Goal: Information Seeking & Learning: Understand process/instructions

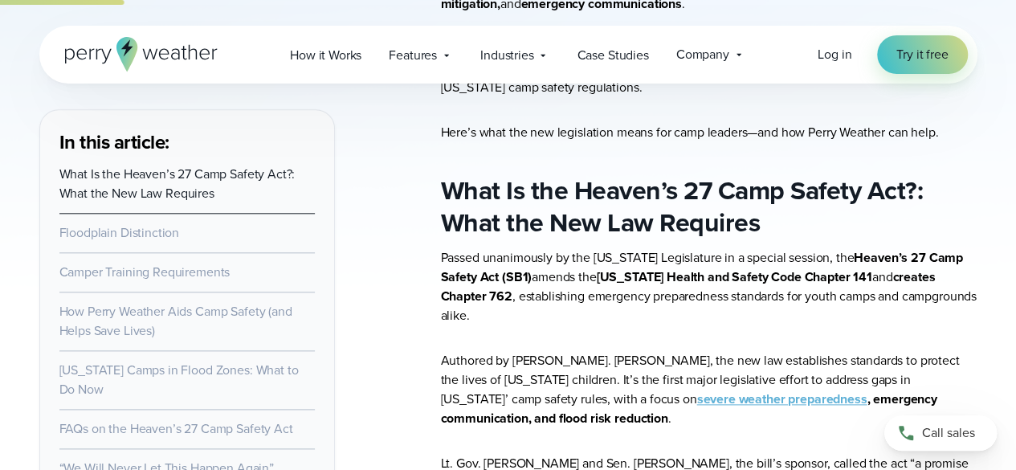
scroll to position [813, 0]
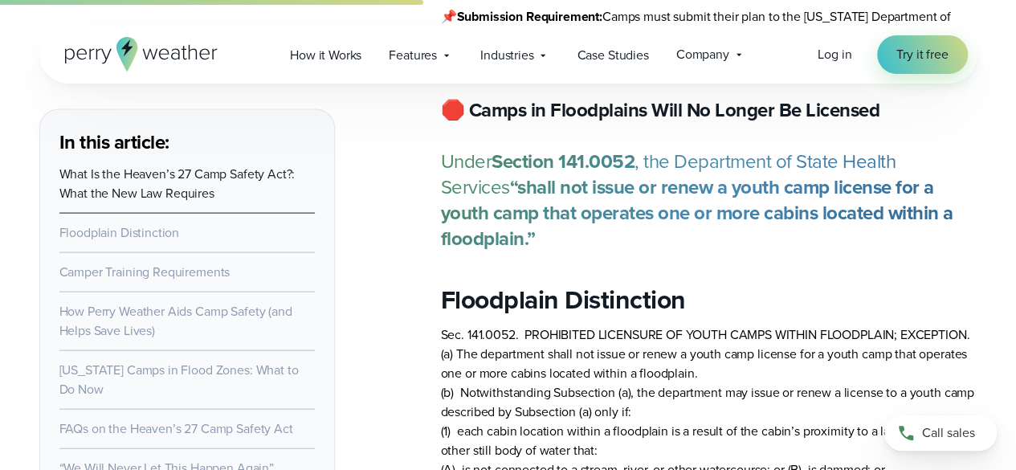
scroll to position [1741, 0]
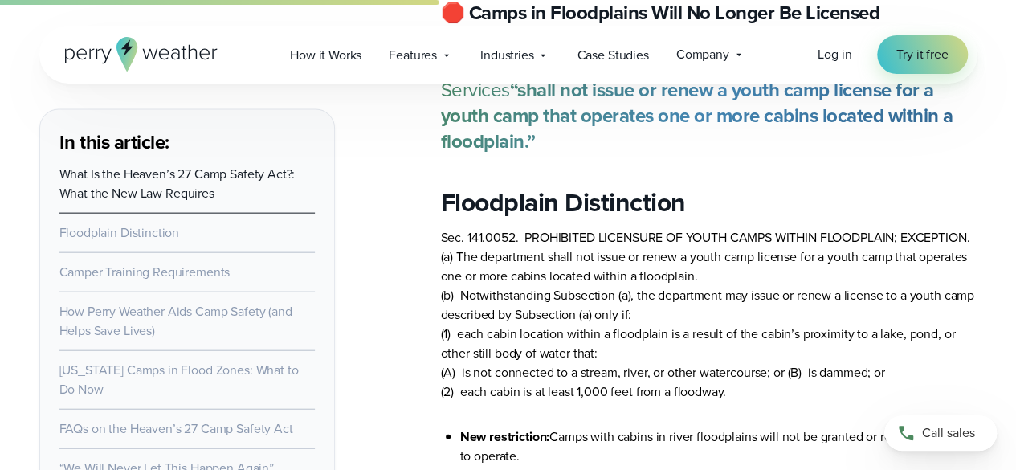
click at [552, 322] on p "Sec. 141.0052. PROHIBITED LICENSURE OF YOUTH CAMPS WITHIN FLOODPLAIN; EXCEPTION…" at bounding box center [709, 314] width 536 height 173
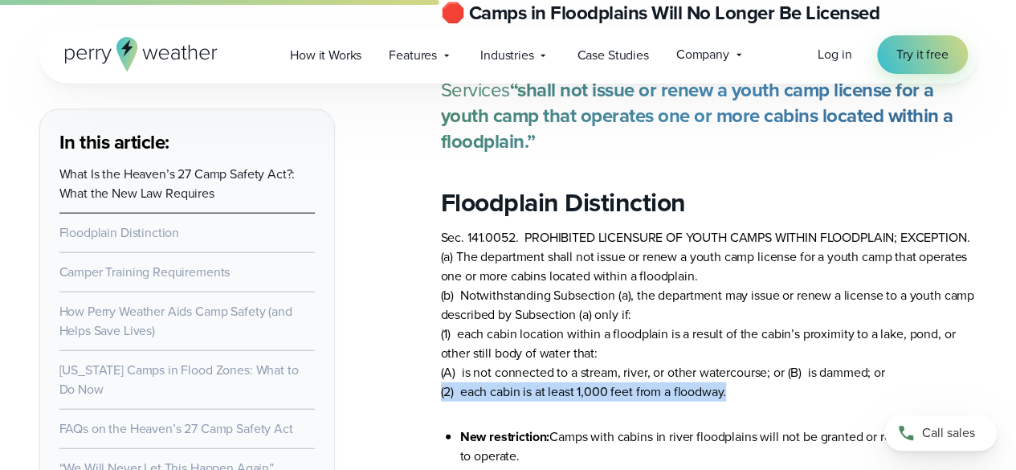
click at [552, 322] on p "Sec. 141.0052. PROHIBITED LICENSURE OF YOUTH CAMPS WITHIN FLOODPLAIN; EXCEPTION…" at bounding box center [709, 314] width 536 height 173
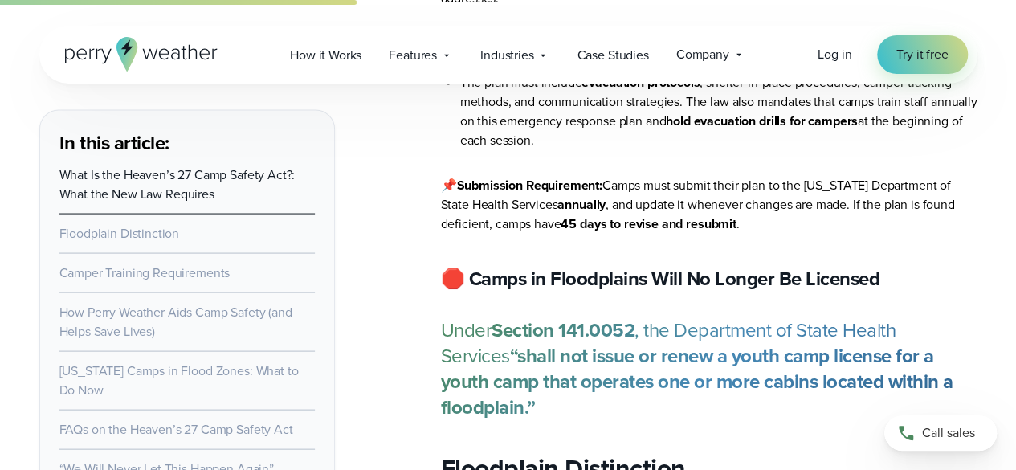
scroll to position [1475, 0]
click at [552, 341] on strong "“shall not issue or renew a youth camp license for a youth camp that operates o…" at bounding box center [697, 381] width 512 height 80
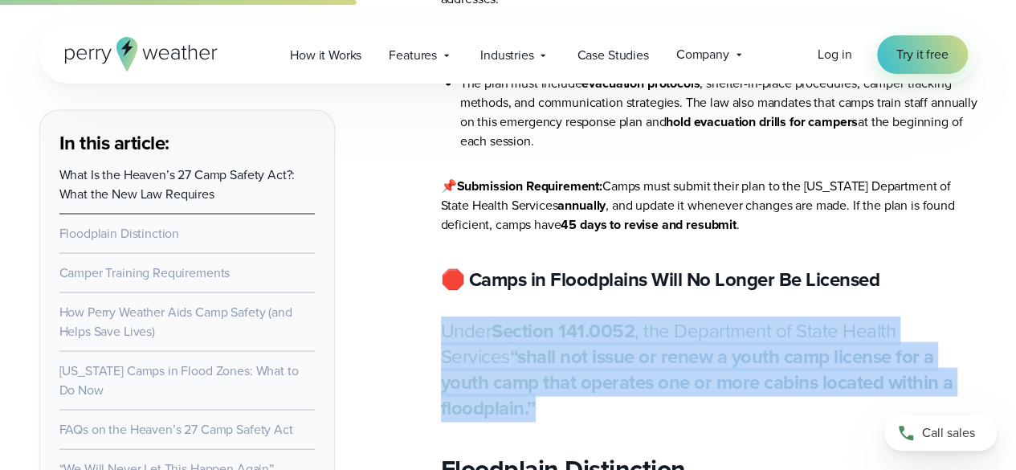
click at [552, 341] on strong "“shall not issue or renew a youth camp license for a youth camp that operates o…" at bounding box center [697, 381] width 512 height 80
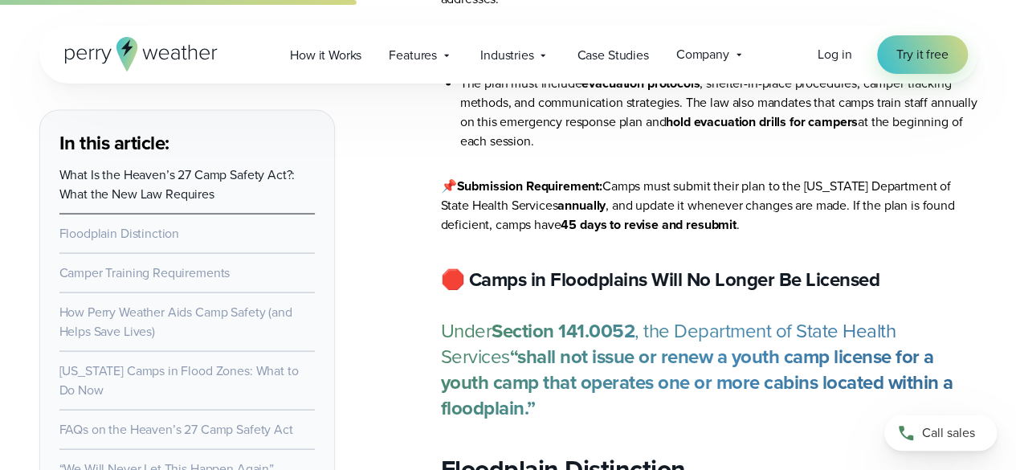
click at [552, 341] on strong "“shall not issue or renew a youth camp license for a youth camp that operates o…" at bounding box center [697, 381] width 512 height 80
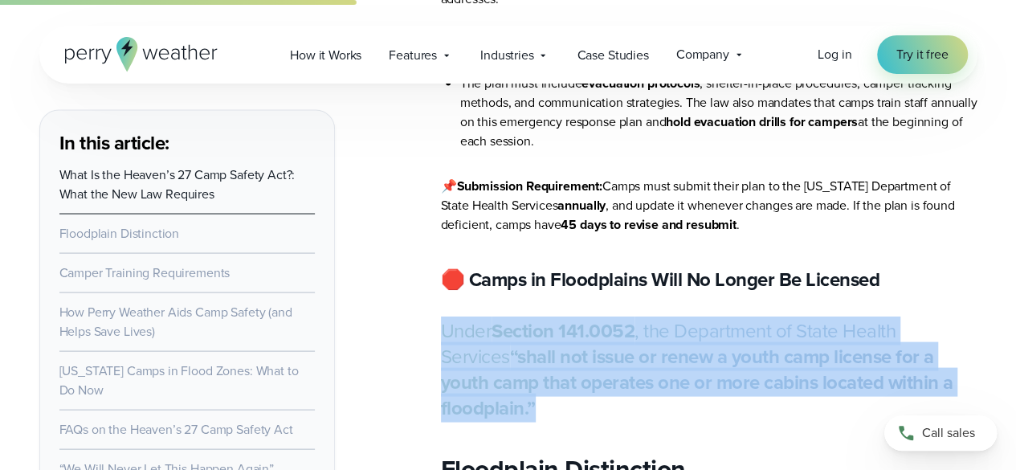
click at [552, 341] on strong "“shall not issue or renew a youth camp license for a youth camp that operates o…" at bounding box center [697, 381] width 512 height 80
copy article "Under Section 141.0052 , the Department of State Health Services “shall not iss…"
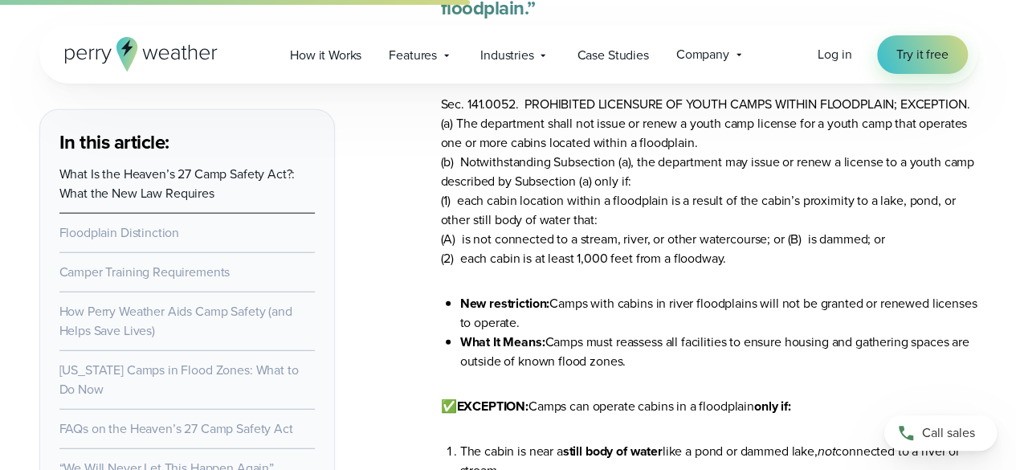
scroll to position [1875, 0]
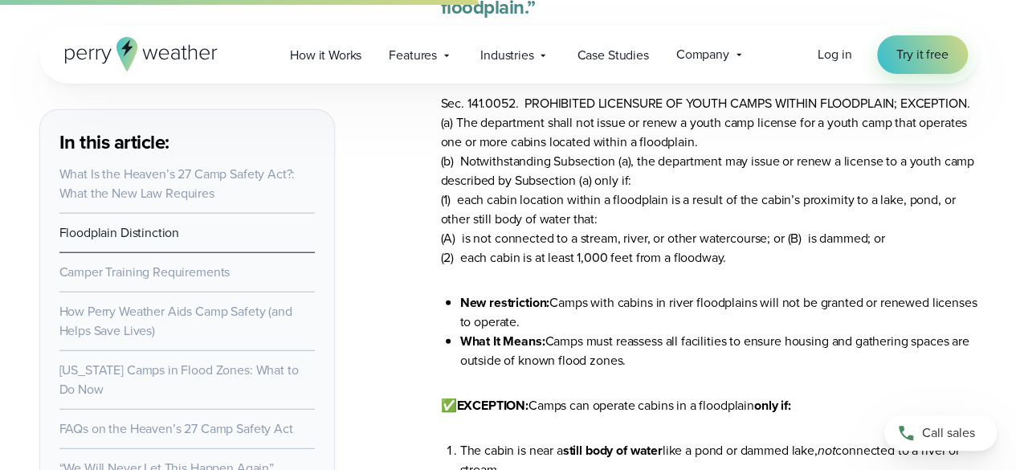
click at [649, 293] on li "New restriction: Camps with cabins in river floodplains will not be granted or …" at bounding box center [718, 312] width 517 height 39
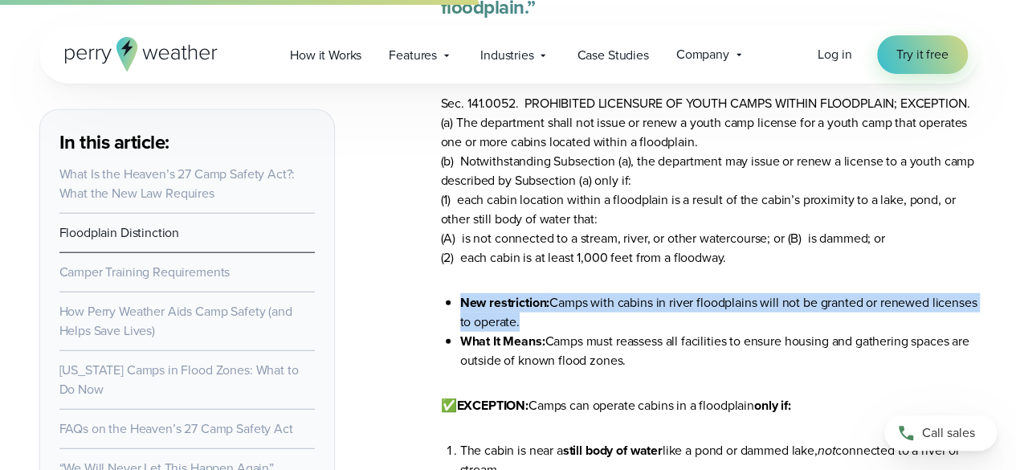
click at [649, 293] on li "New restriction: Camps with cabins in river floodplains will not be granted or …" at bounding box center [718, 312] width 517 height 39
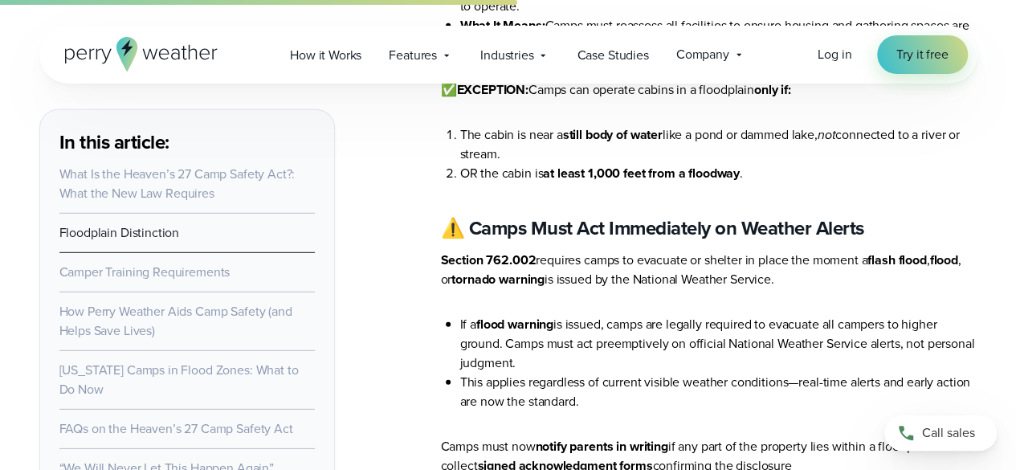
scroll to position [2206, 0]
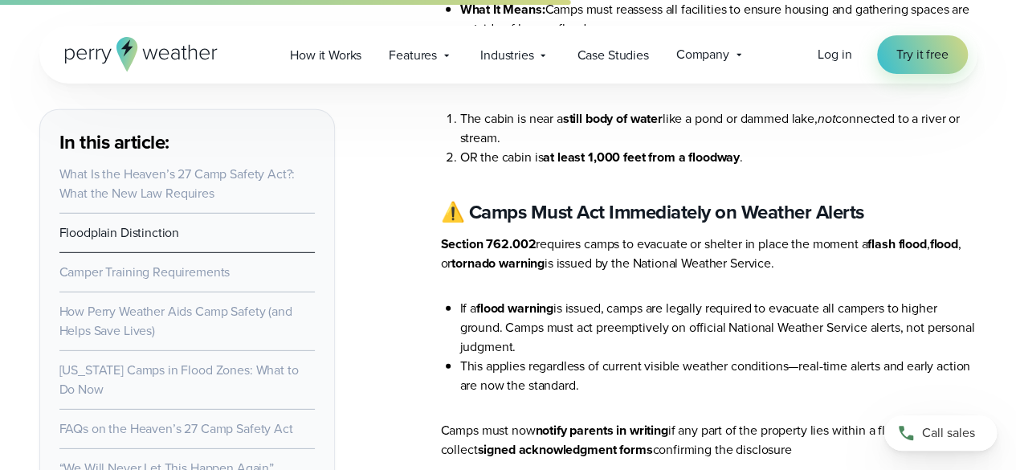
click at [678, 299] on li "If a flood warning is issued, camps are legally required to evacuate all camper…" at bounding box center [718, 328] width 517 height 58
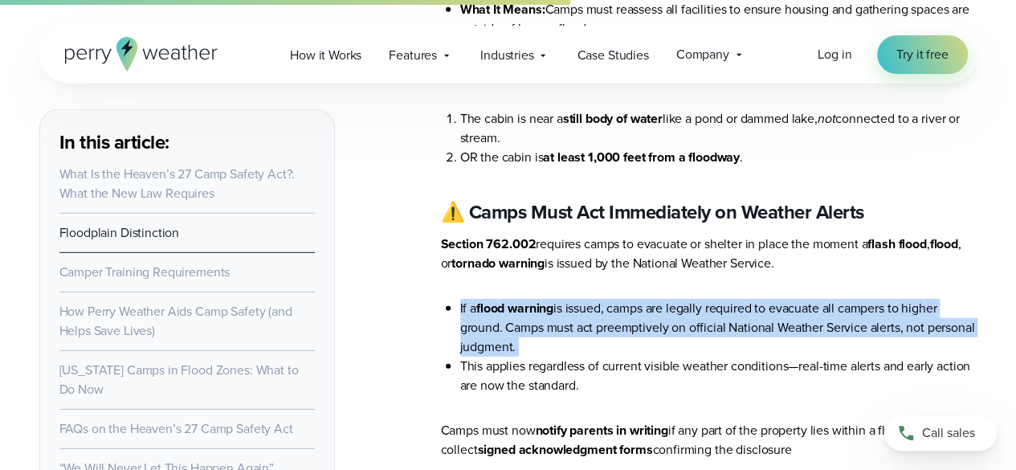
click at [678, 299] on li "If a flood warning is issued, camps are legally required to evacuate all camper…" at bounding box center [718, 328] width 517 height 58
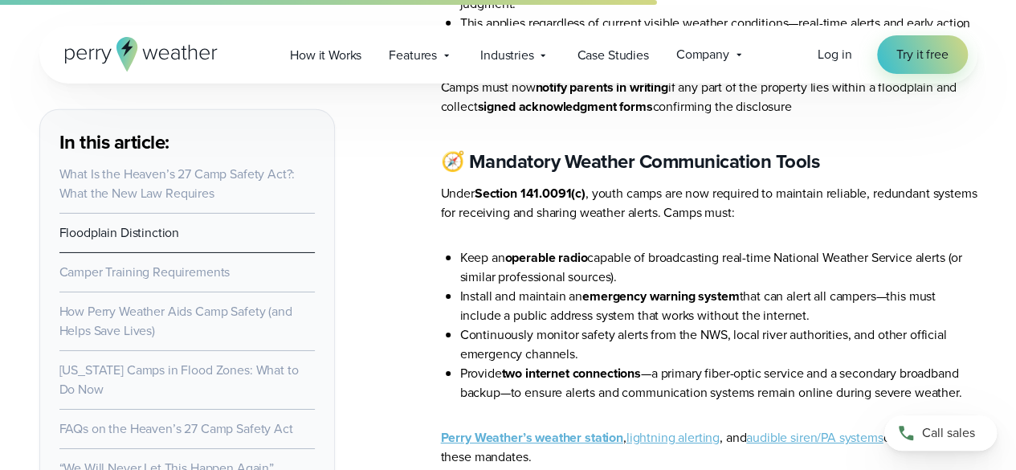
scroll to position [2548, 0]
click at [678, 326] on li "Continuously monitor safety alerts from the NWS, local river authorities, and o…" at bounding box center [718, 345] width 517 height 39
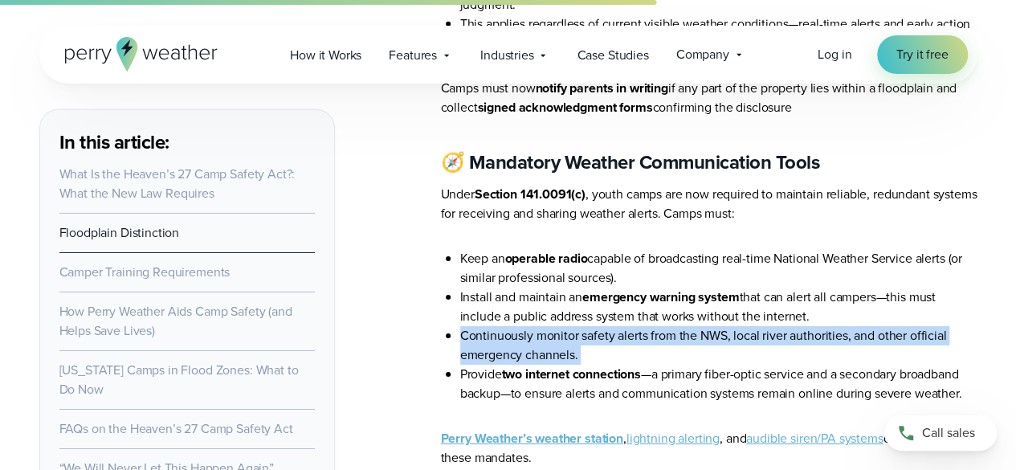
click at [678, 326] on li "Continuously monitor safety alerts from the NWS, local river authorities, and o…" at bounding box center [718, 345] width 517 height 39
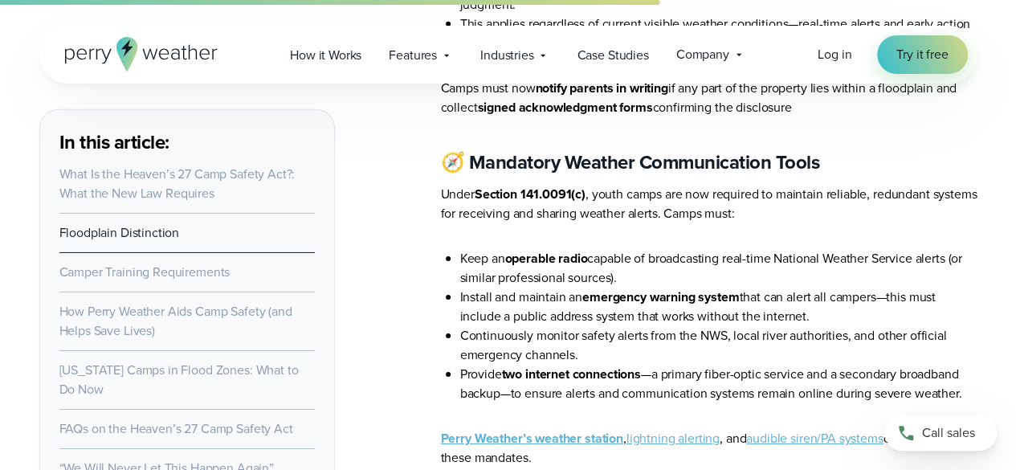
scroll to position [2815, 0]
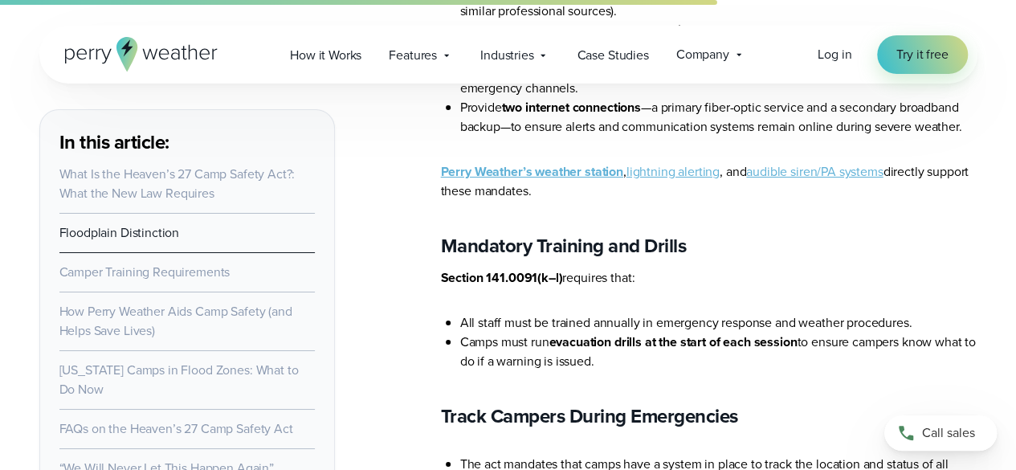
click at [678, 332] on strong "evacuation drills at the start of each session" at bounding box center [672, 341] width 248 height 18
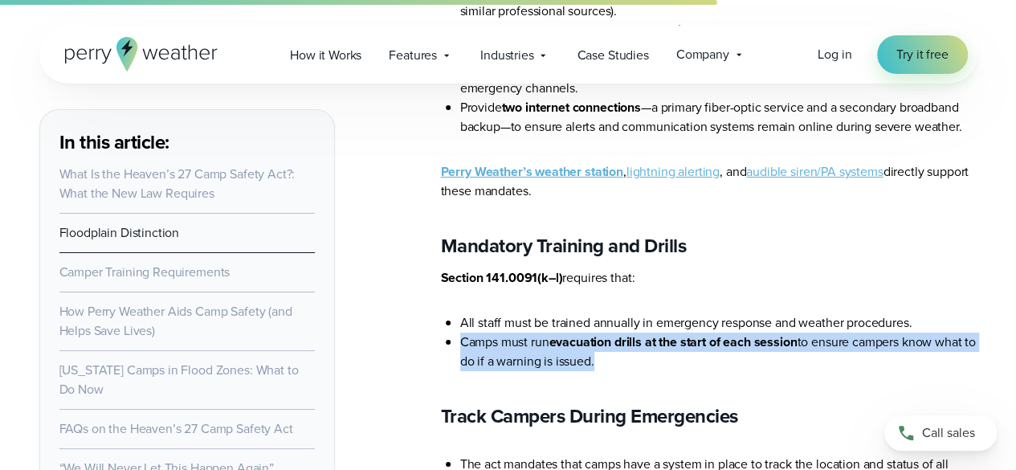
click at [678, 332] on strong "evacuation drills at the start of each session" at bounding box center [672, 341] width 248 height 18
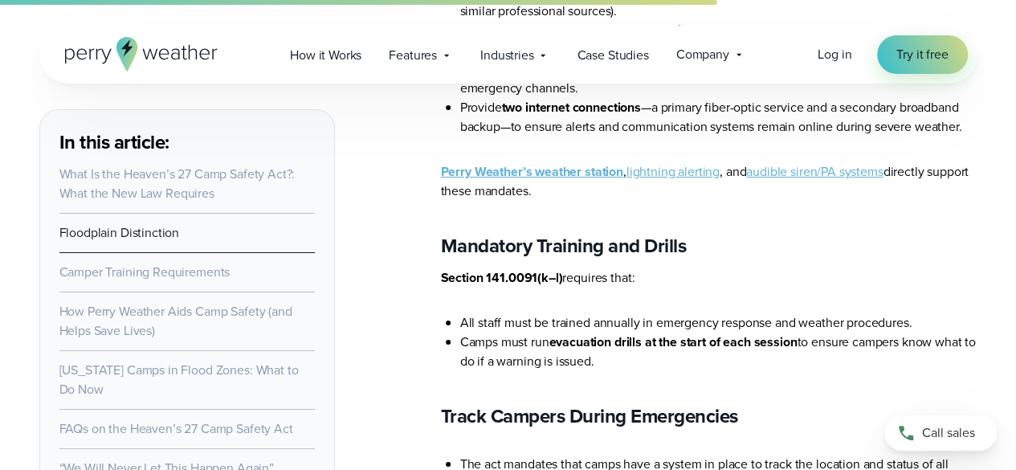
click at [691, 313] on li "All staff must be trained annually in emergency response and weather procedures." at bounding box center [718, 322] width 517 height 19
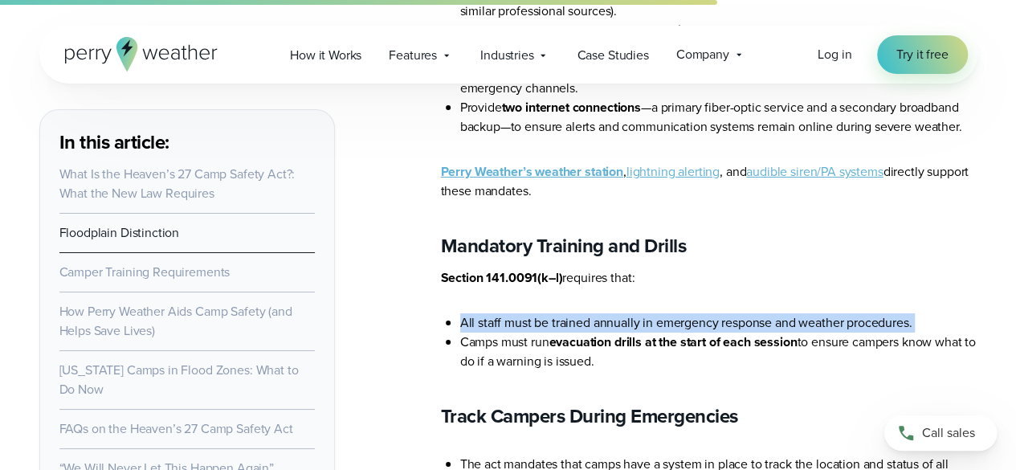
click at [691, 313] on li "All staff must be trained annually in emergency response and weather procedures." at bounding box center [718, 322] width 517 height 19
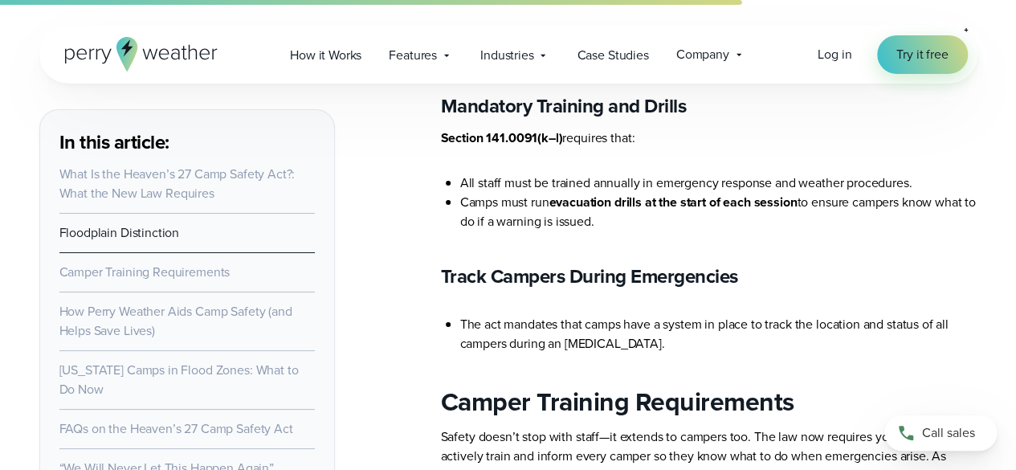
scroll to position [2966, 0]
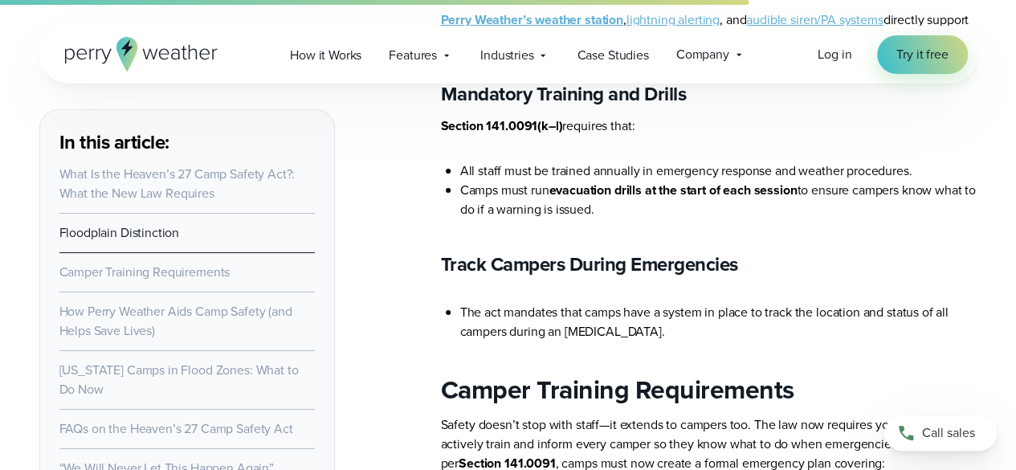
click at [691, 303] on li "The act mandates that camps have a system in place to track the location and st…" at bounding box center [718, 322] width 517 height 39
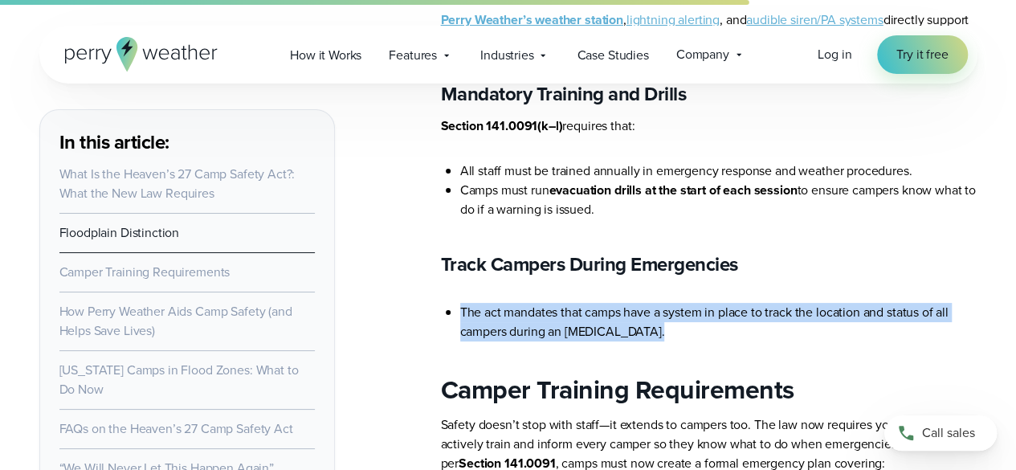
click at [691, 303] on li "The act mandates that camps have a system in place to track the location and st…" at bounding box center [718, 322] width 517 height 39
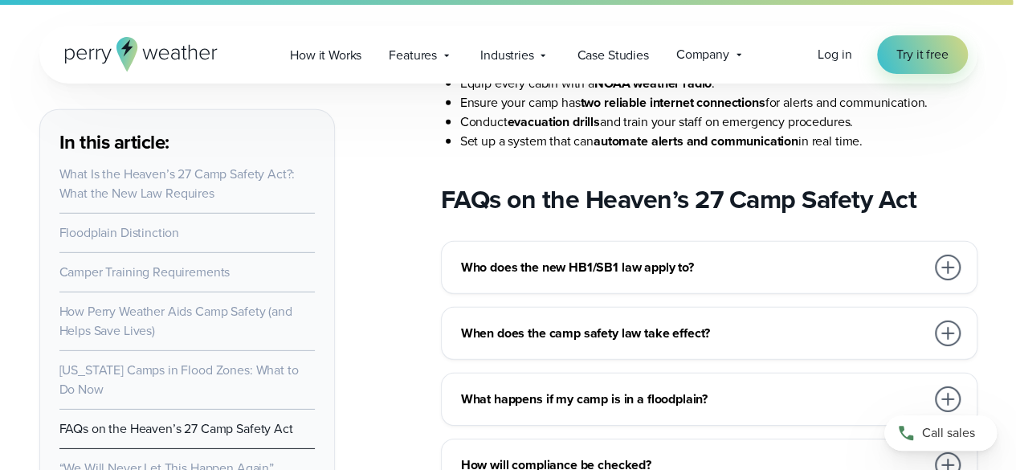
scroll to position [5368, 0]
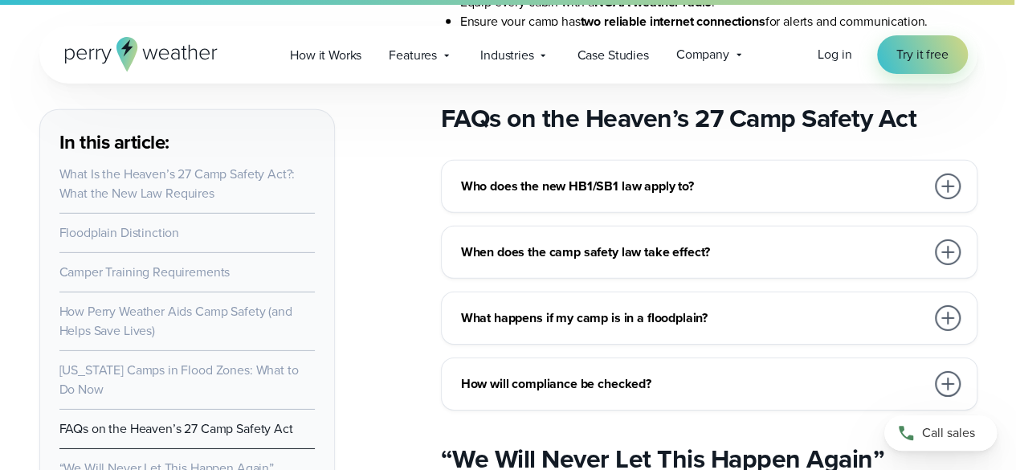
click at [610, 308] on h3 "What happens if my camp is in a floodplain?" at bounding box center [693, 317] width 464 height 19
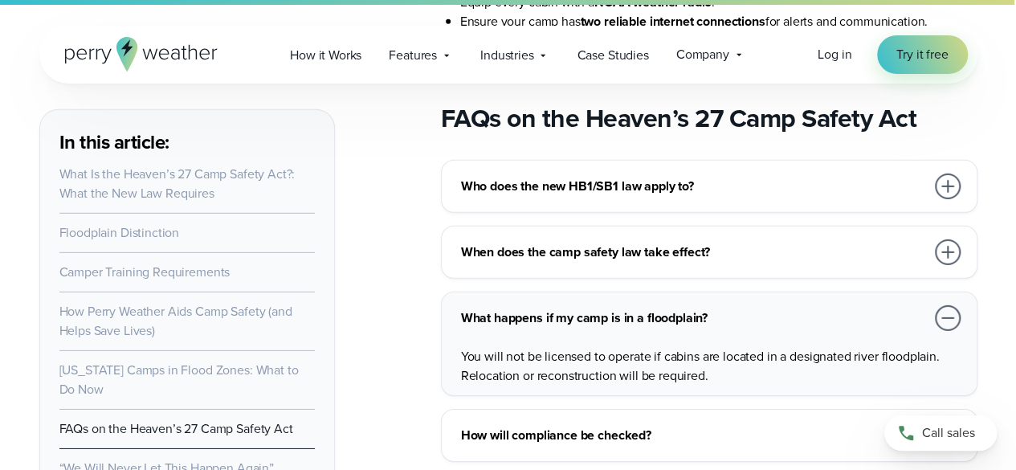
click at [610, 308] on h3 "What happens if my camp is in a floodplain?" at bounding box center [693, 317] width 464 height 19
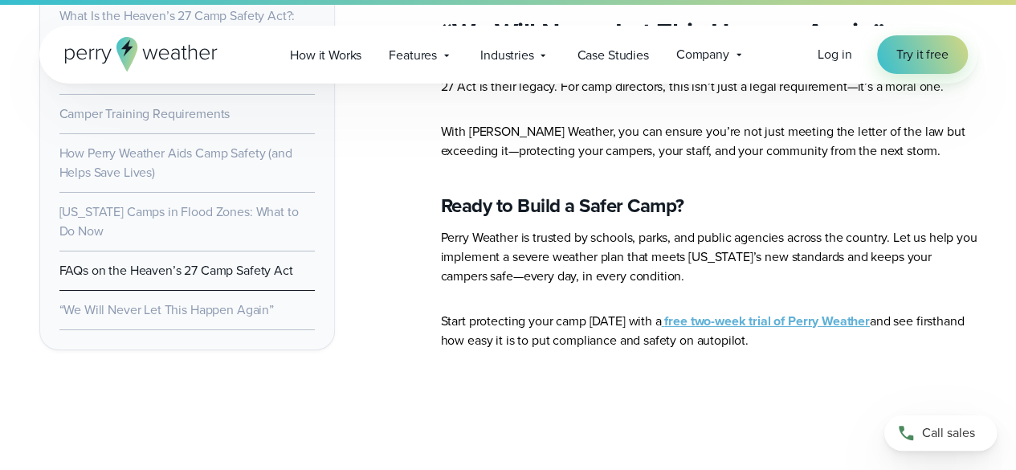
scroll to position [5796, 0]
